Goal: Task Accomplishment & Management: Use online tool/utility

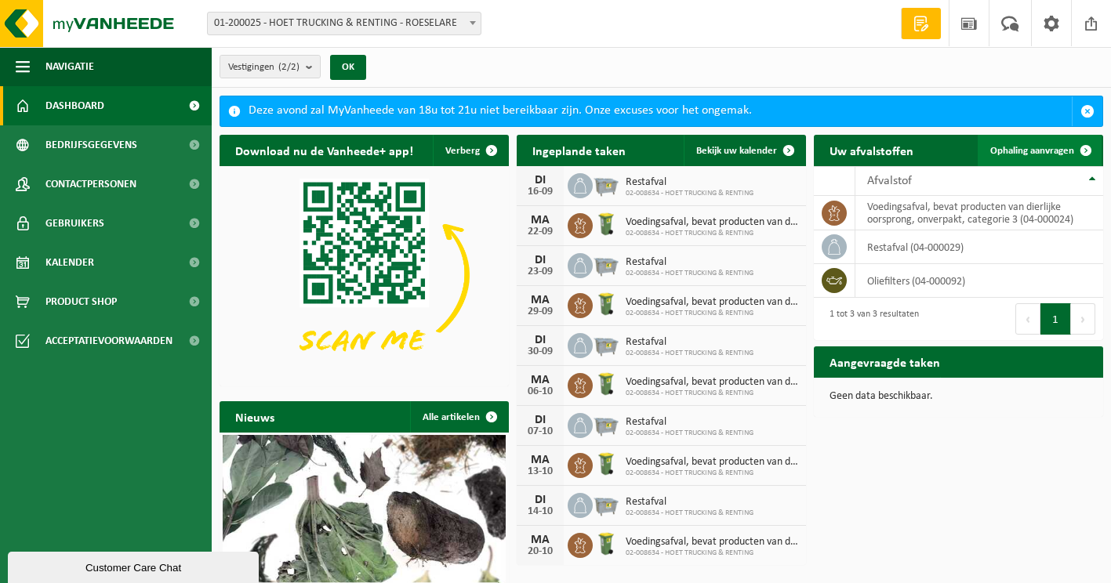
click at [1061, 150] on span "Ophaling aanvragen" at bounding box center [1032, 151] width 84 height 10
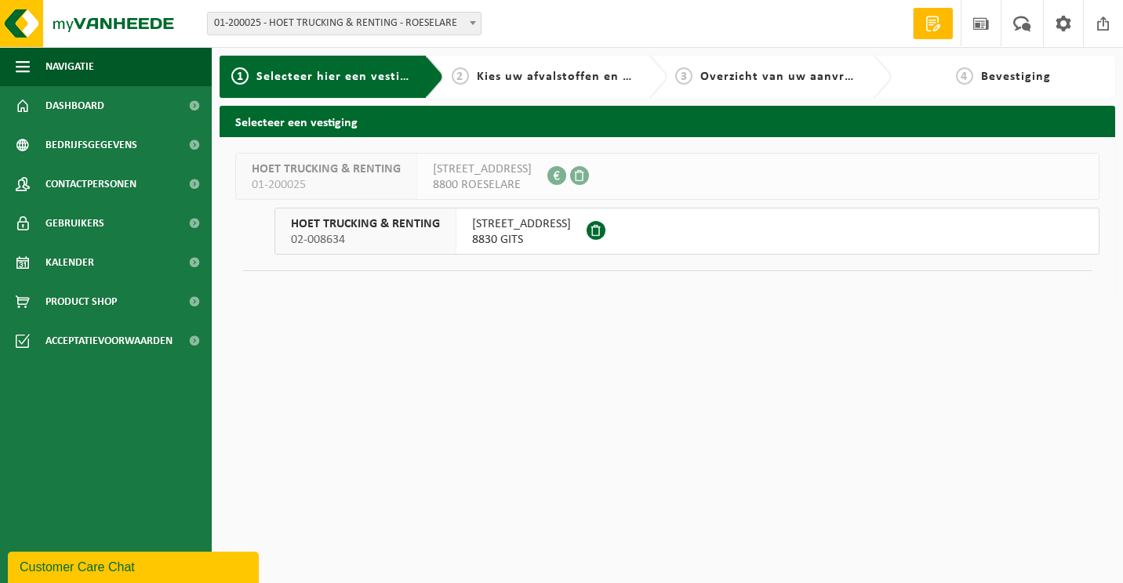
click at [387, 223] on span "HOET TRUCKING & RENTING" at bounding box center [365, 224] width 149 height 16
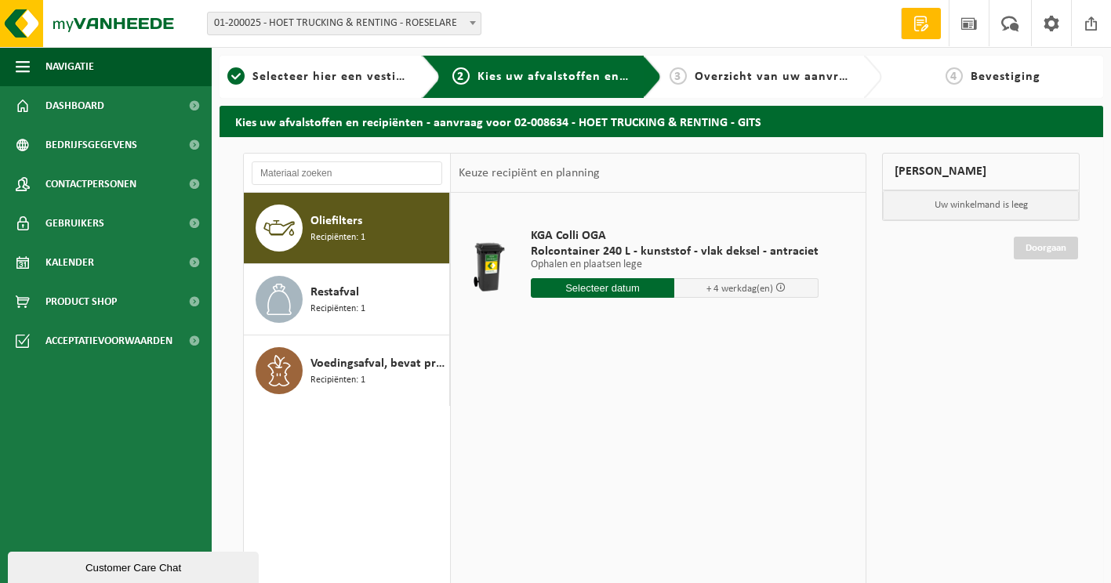
click at [596, 289] on input "text" at bounding box center [603, 288] width 144 height 20
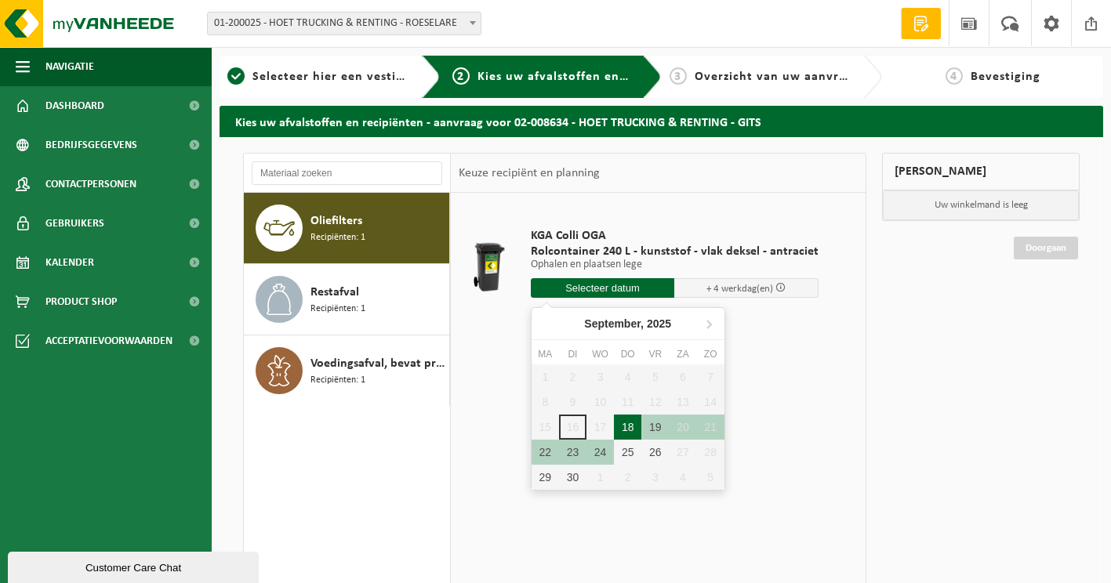
click at [627, 430] on div "18" at bounding box center [627, 427] width 27 height 25
type input "Van [DATE]"
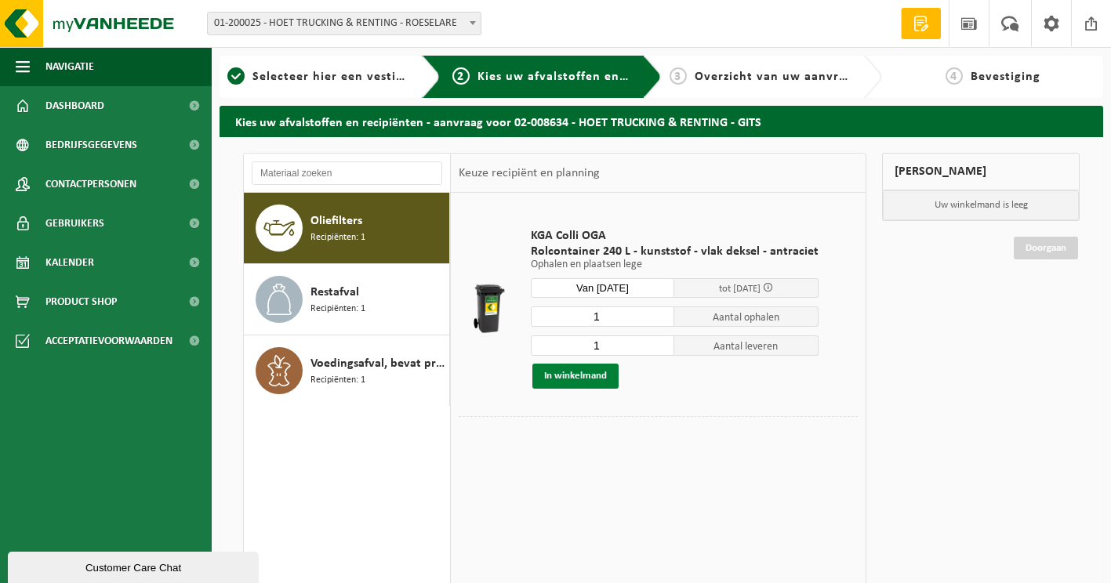
click at [558, 373] on button "In winkelmand" at bounding box center [575, 376] width 86 height 25
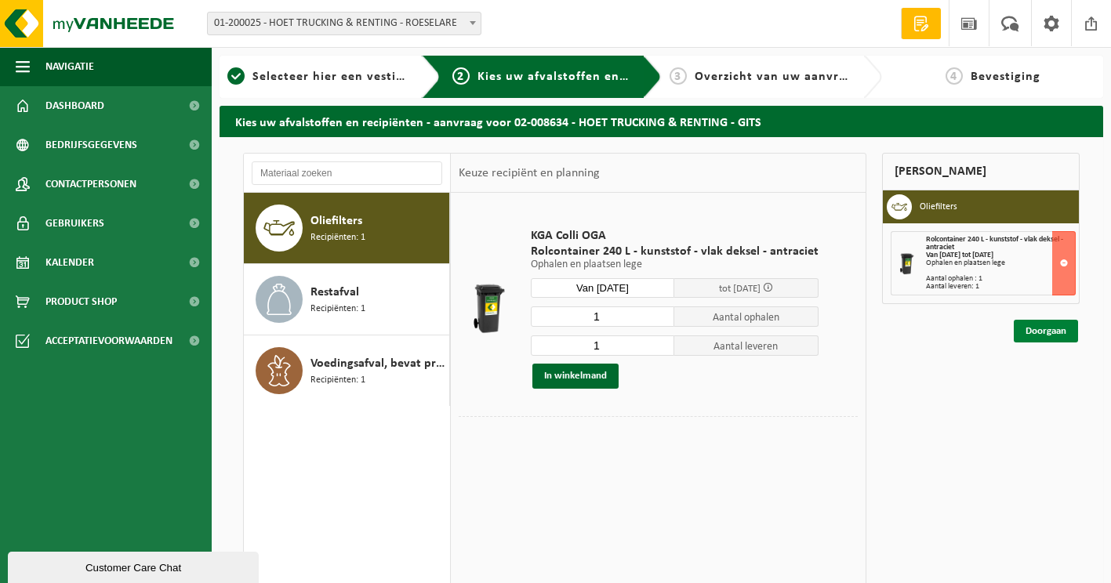
click at [1033, 332] on link "Doorgaan" at bounding box center [1046, 331] width 64 height 23
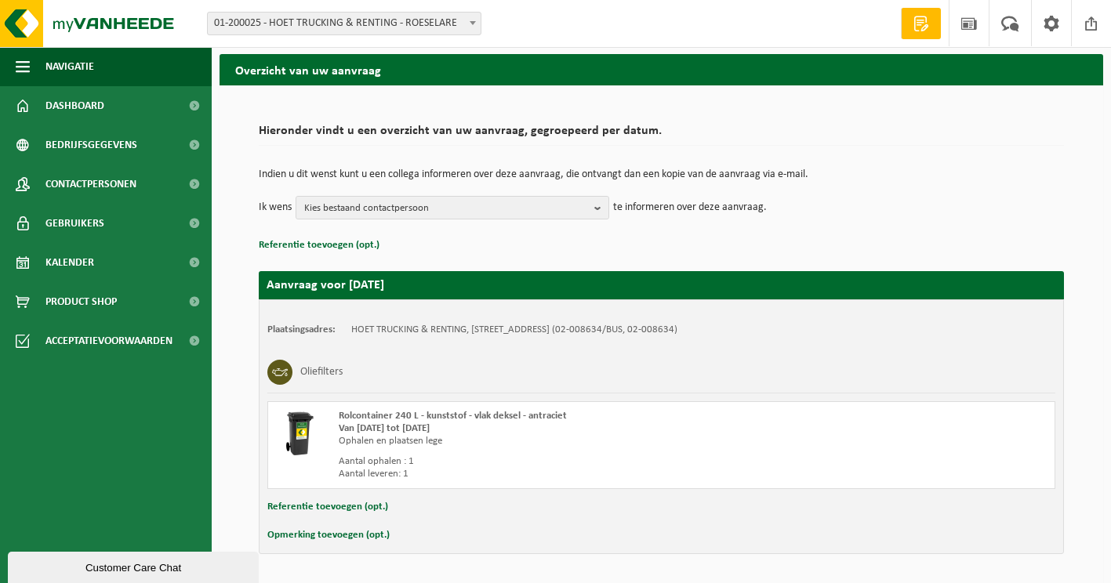
scroll to position [102, 0]
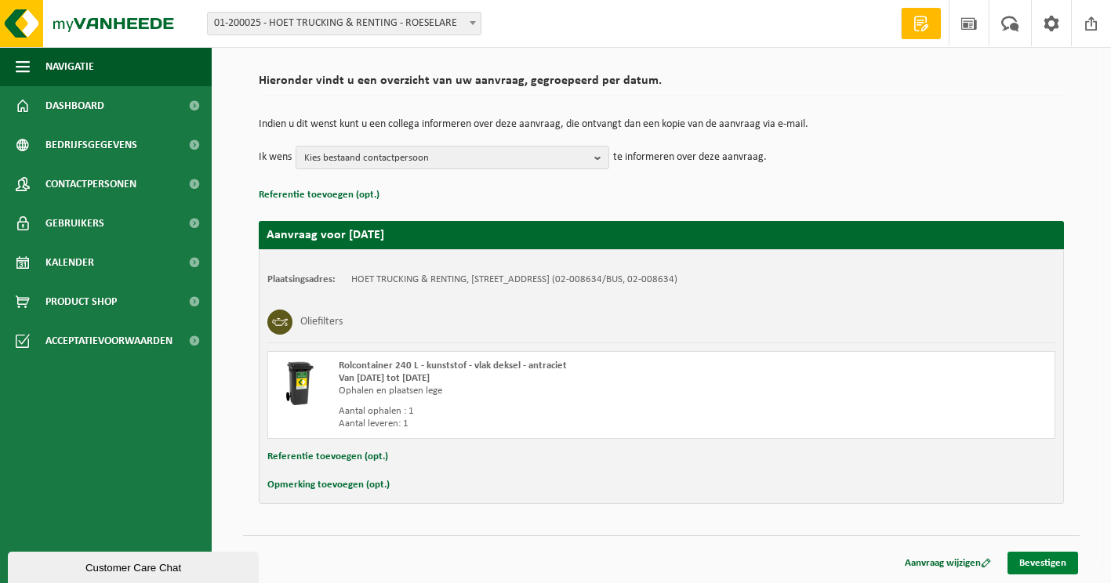
click at [1046, 564] on link "Bevestigen" at bounding box center [1043, 563] width 71 height 23
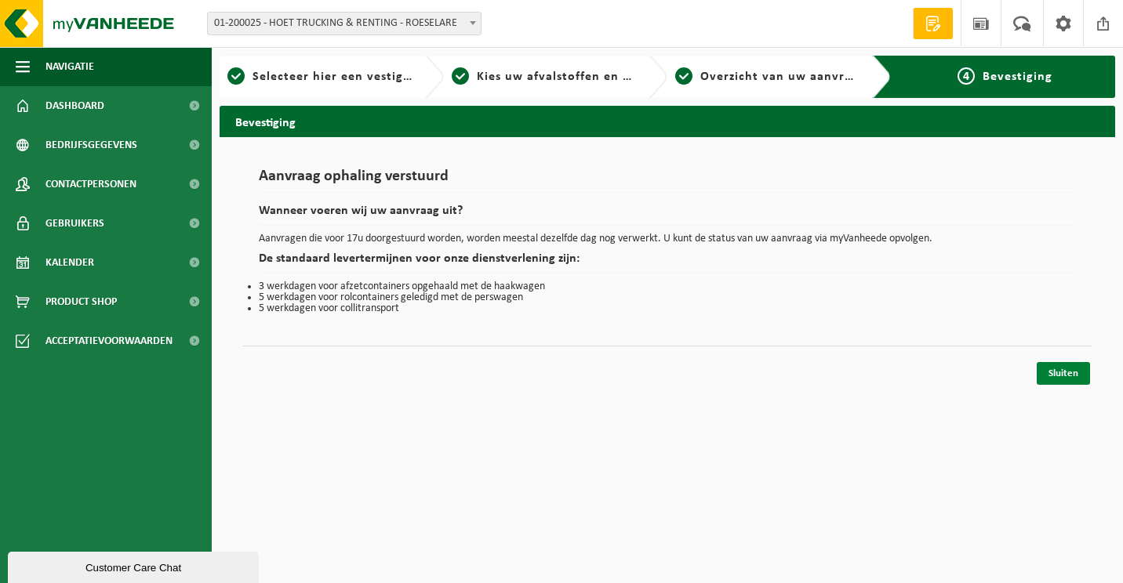
click at [1062, 376] on link "Sluiten" at bounding box center [1063, 373] width 53 height 23
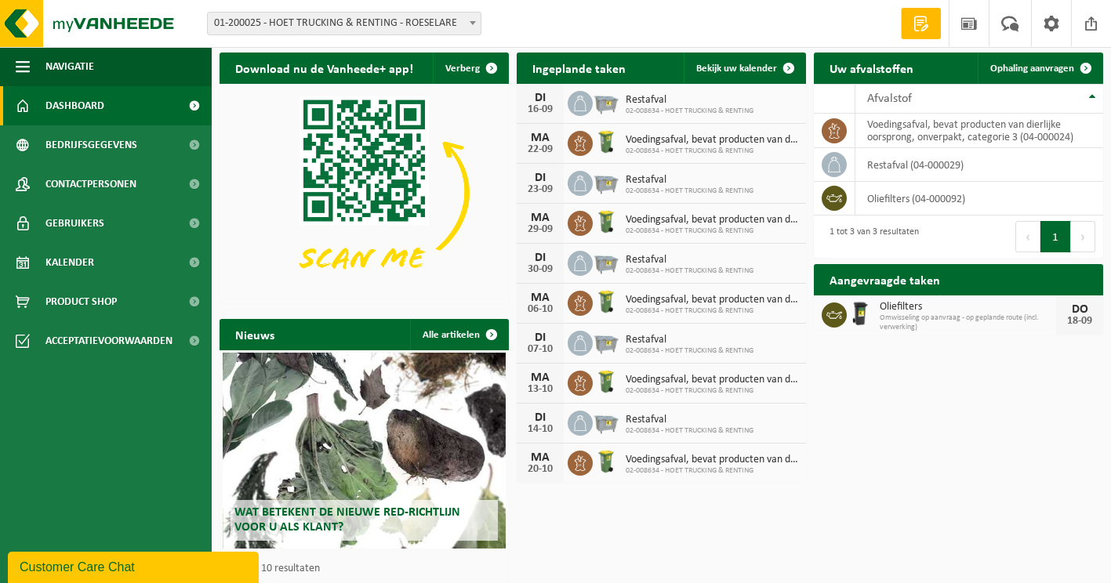
scroll to position [86, 0]
